Goal: Transaction & Acquisition: Purchase product/service

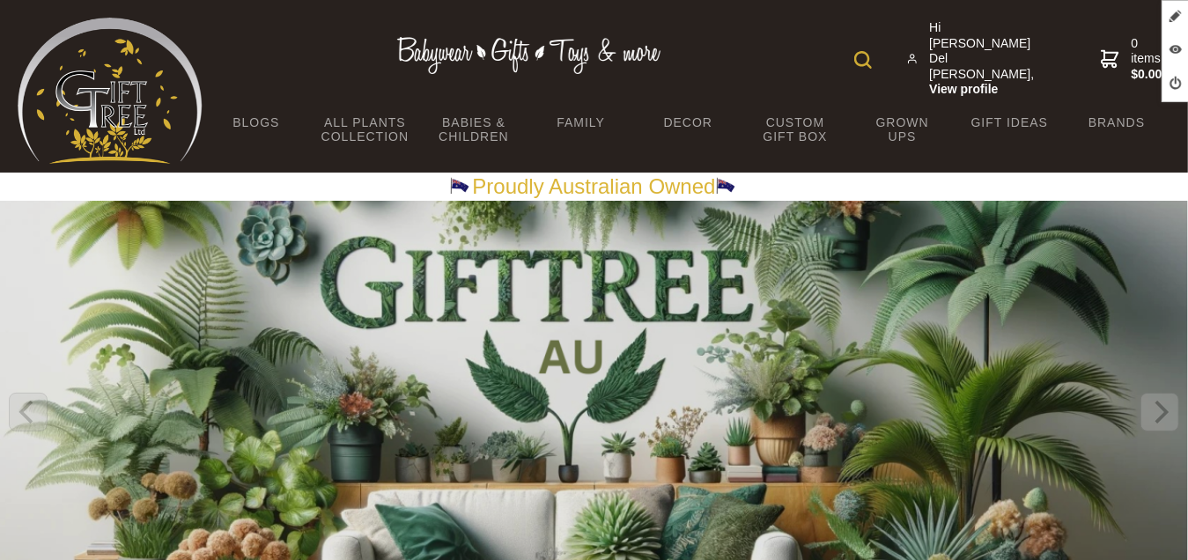
click at [861, 64] on img at bounding box center [863, 60] width 18 height 18
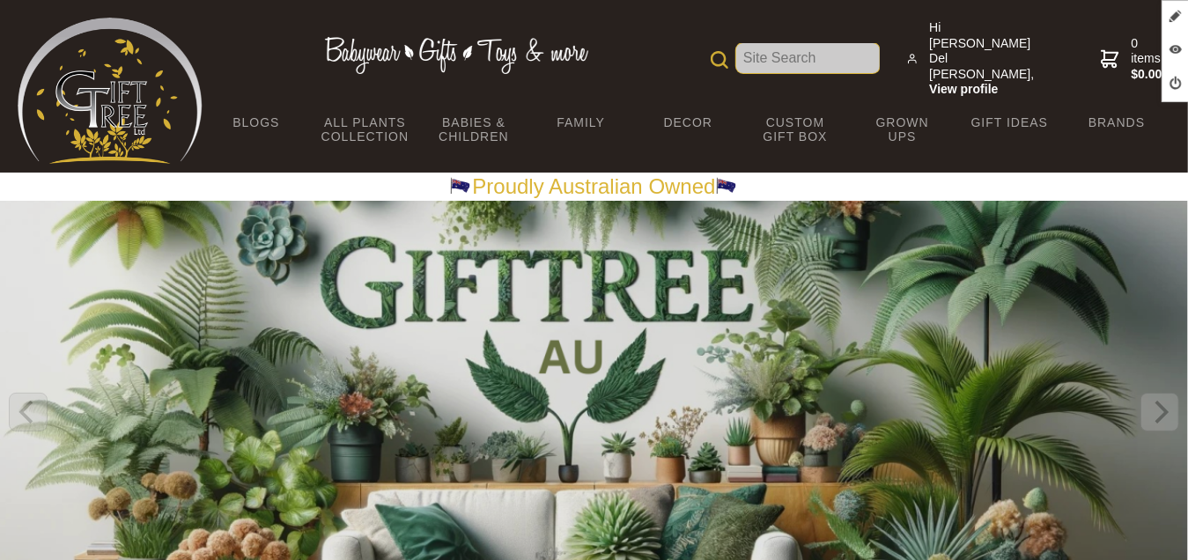
paste input "Greenic Sleepy Buddy"
type input "Greenic Sleepy Buddy"
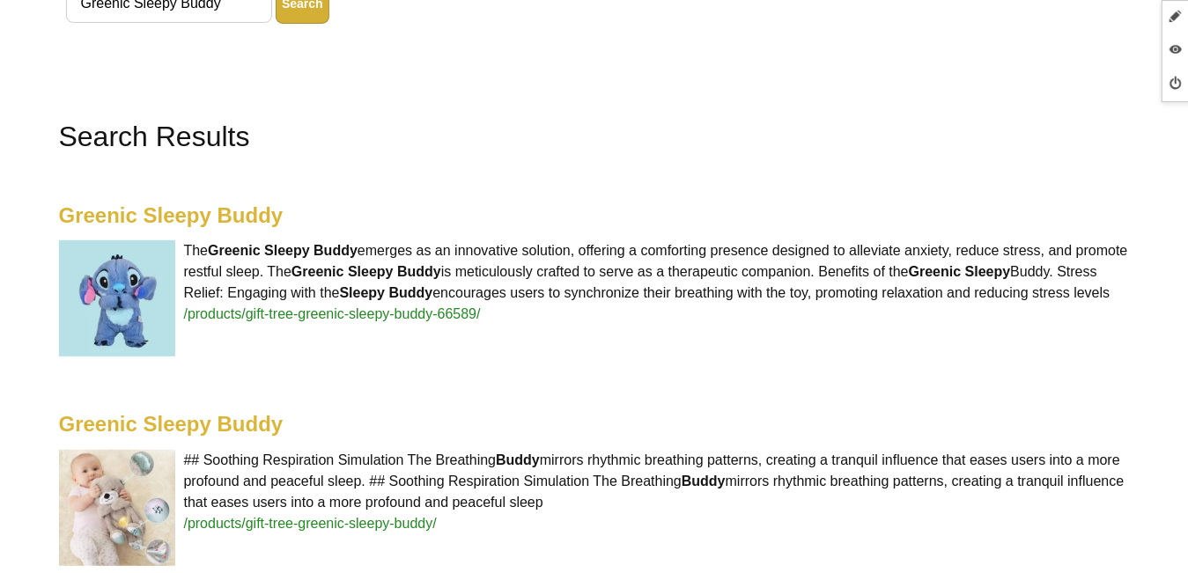
scroll to position [440, 0]
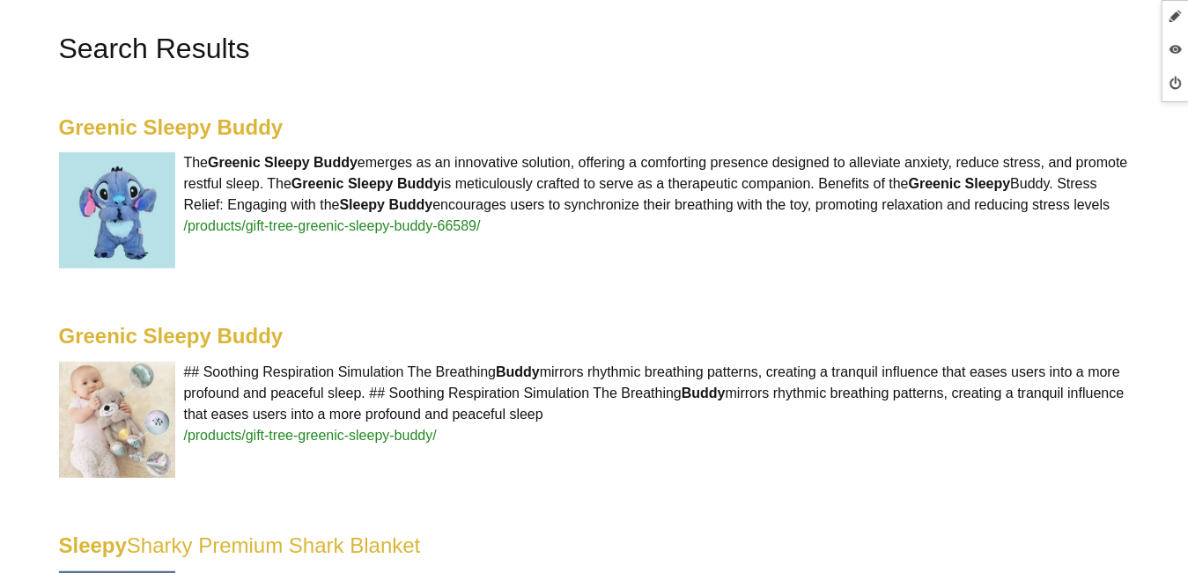
click at [210, 126] on highlight "Greenic Sleepy Buddy" at bounding box center [171, 127] width 225 height 24
